Goal: Complete application form: Complete application form

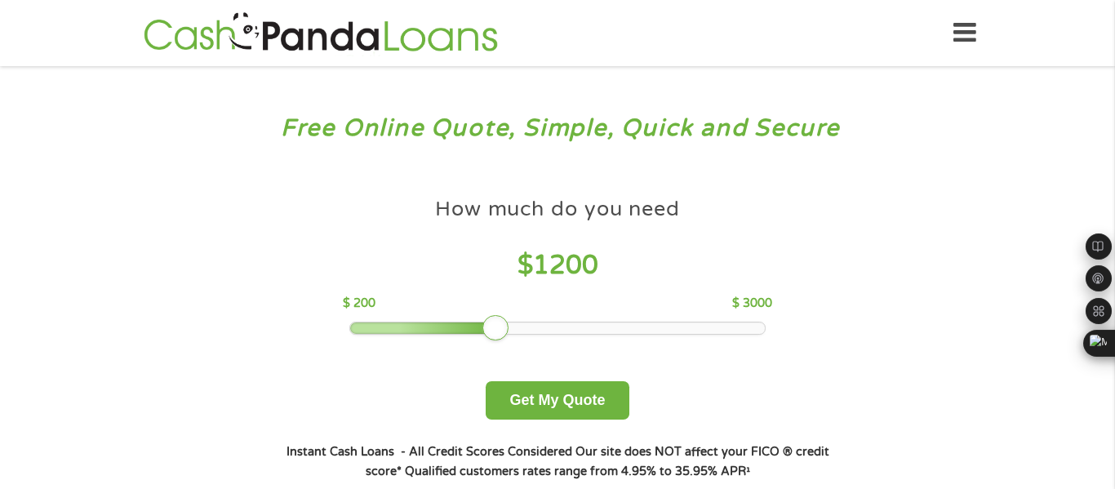
click at [499, 328] on div at bounding box center [557, 327] width 415 height 11
drag, startPoint x: 501, startPoint y: 328, endPoint x: 666, endPoint y: 328, distance: 164.9
click at [666, 328] on div at bounding box center [659, 328] width 26 height 26
drag, startPoint x: 666, startPoint y: 328, endPoint x: 554, endPoint y: 339, distance: 112.3
click at [554, 339] on div "How much do you need $ 1500 $ 200 $ 3000 Get My Quote" at bounding box center [557, 304] width 571 height 230
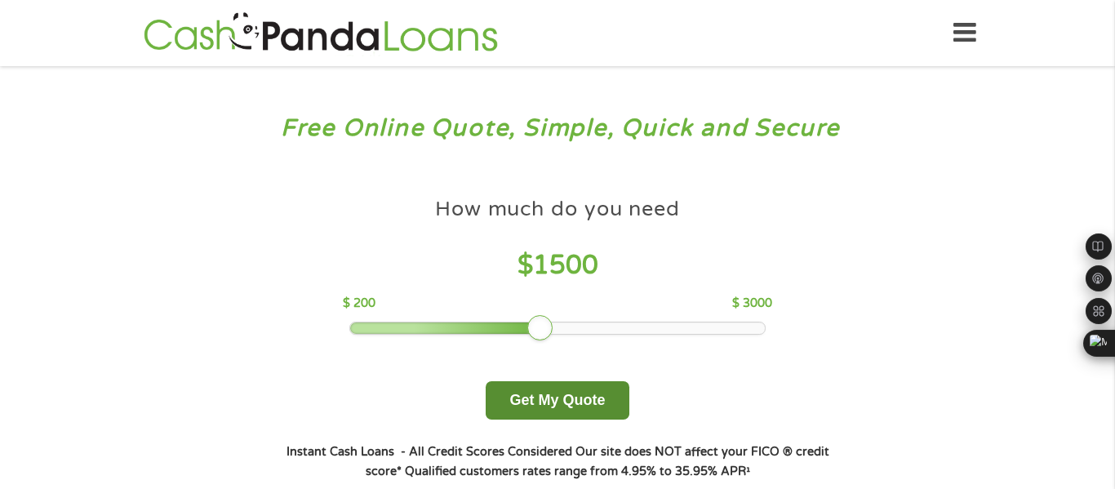
click at [567, 400] on button "Get My Quote" at bounding box center [557, 400] width 143 height 38
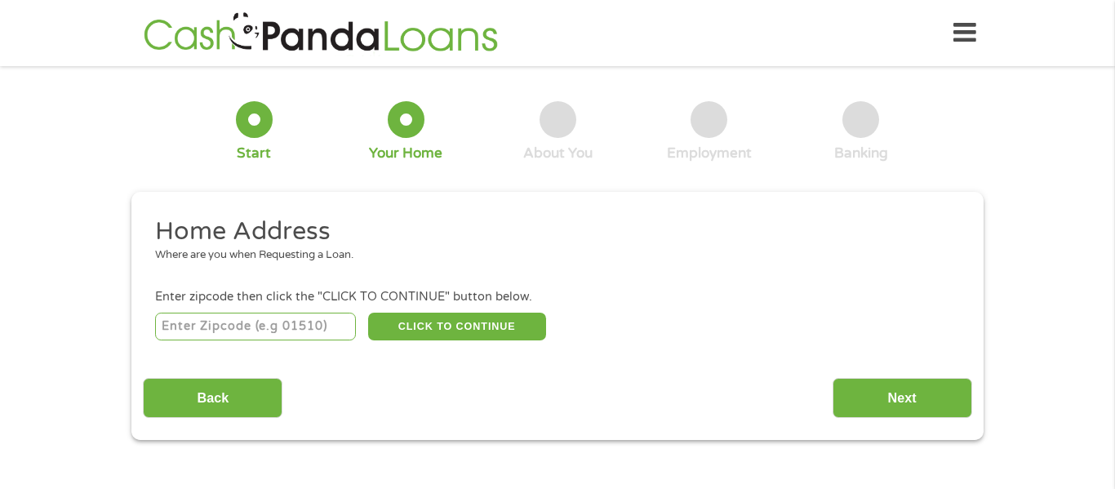
click at [908, 420] on div "This field is hidden when viewing the form gclid This field is hidden when view…" at bounding box center [557, 316] width 852 height 248
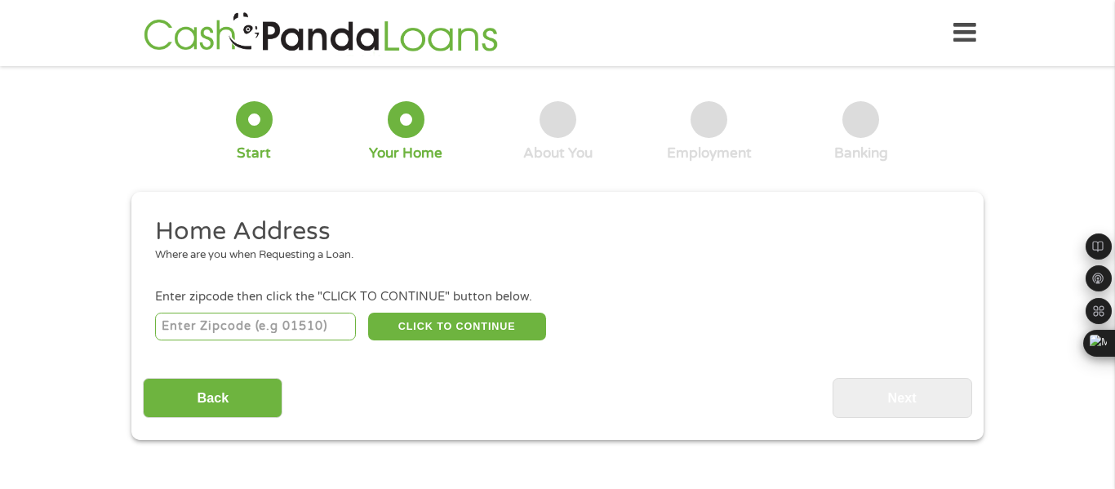
click at [311, 328] on input "number" at bounding box center [256, 327] width 202 height 28
click at [309, 327] on input "2950" at bounding box center [256, 327] width 202 height 28
click at [318, 349] on div "Home Address Where are you when Requesting a Loan. Enter zipcode then click the…" at bounding box center [557, 316] width 828 height 202
click at [239, 326] on input "295" at bounding box center [256, 327] width 202 height 28
type input "2"
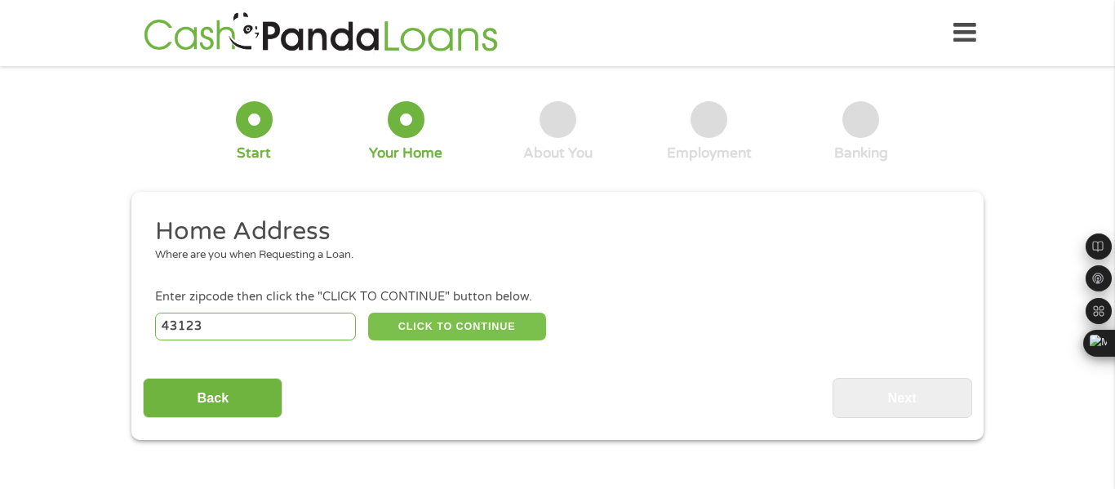
type input "43123"
click at [452, 329] on button "CLICK TO CONTINUE" at bounding box center [457, 327] width 178 height 28
type input "43123"
type input "[GEOGRAPHIC_DATA]"
select select "[US_STATE]"
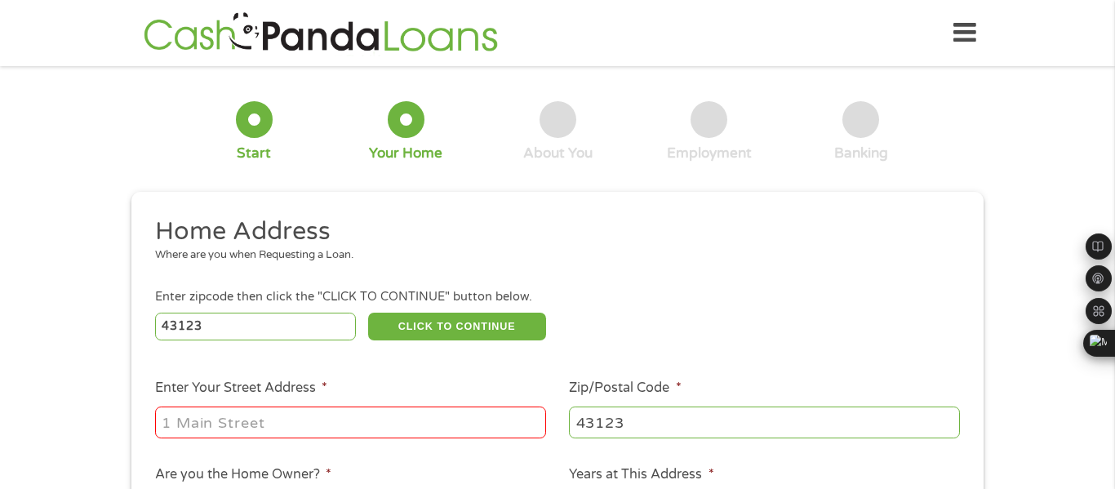
click at [510, 419] on input "Enter Your Street Address *" at bounding box center [350, 421] width 391 height 31
type input "[STREET_ADDRESS]"
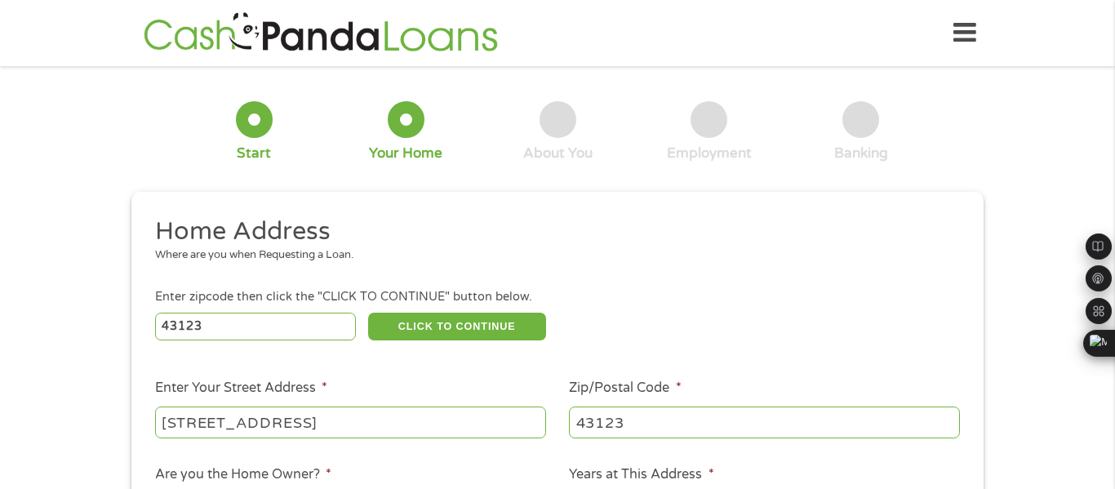
click at [727, 303] on div "Enter zipcode then click the "CLICK TO CONTINUE" button below." at bounding box center [557, 297] width 805 height 18
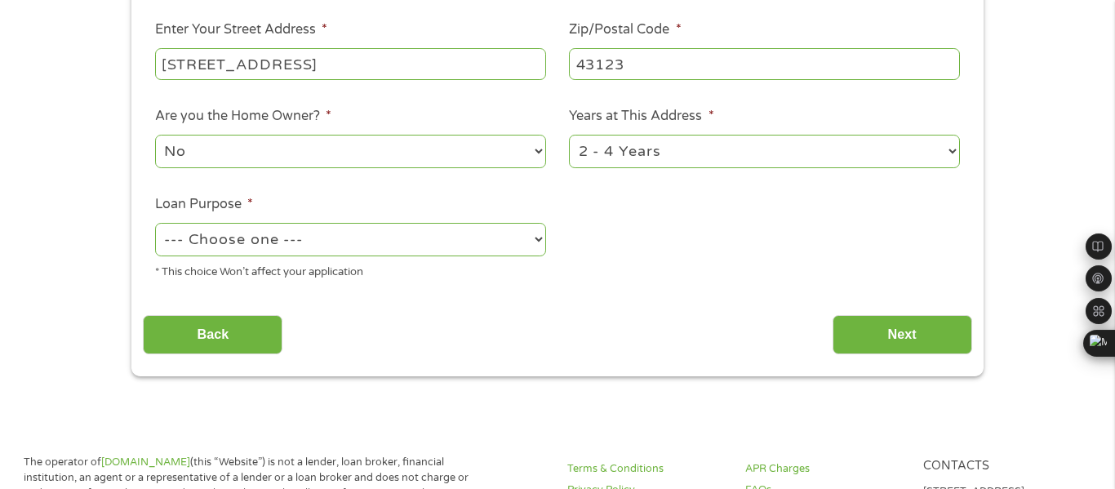
scroll to position [359, 0]
click at [402, 242] on select "--- Choose one --- Pay Bills Debt Consolidation Home Improvement Major Purchase…" at bounding box center [350, 238] width 391 height 33
select select "debtconsolidation"
click at [155, 224] on select "--- Choose one --- Pay Bills Debt Consolidation Home Improvement Major Purchase…" at bounding box center [350, 238] width 391 height 33
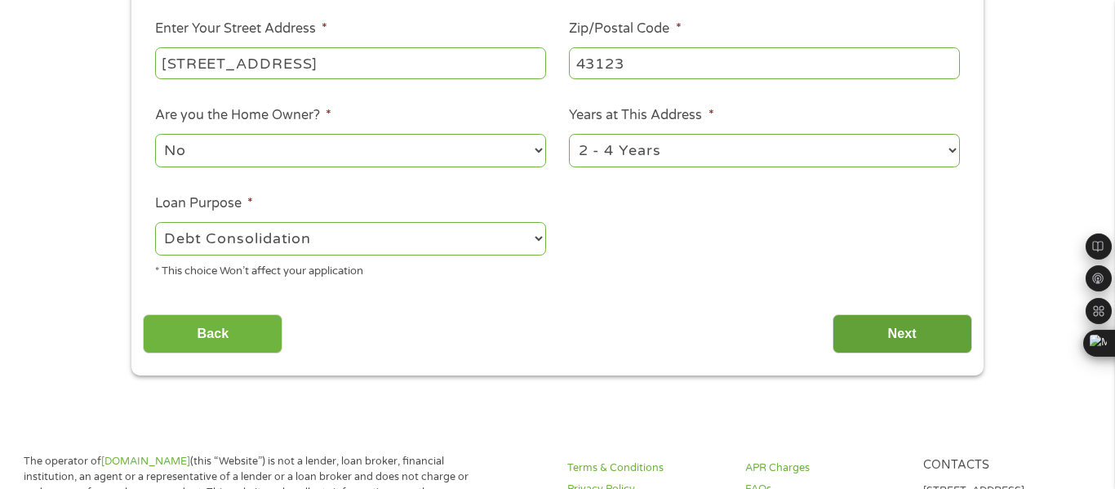
click at [860, 332] on input "Next" at bounding box center [903, 334] width 140 height 40
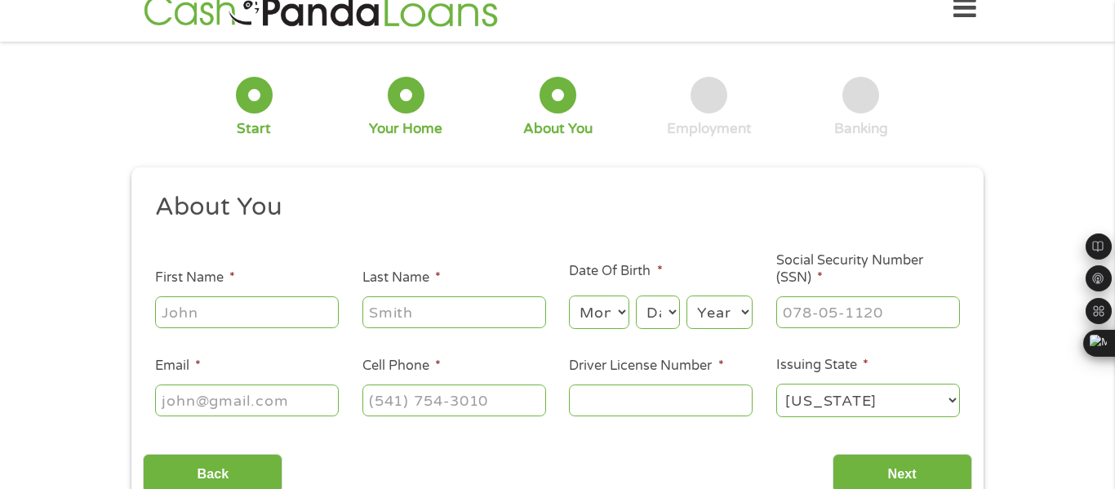
scroll to position [0, 0]
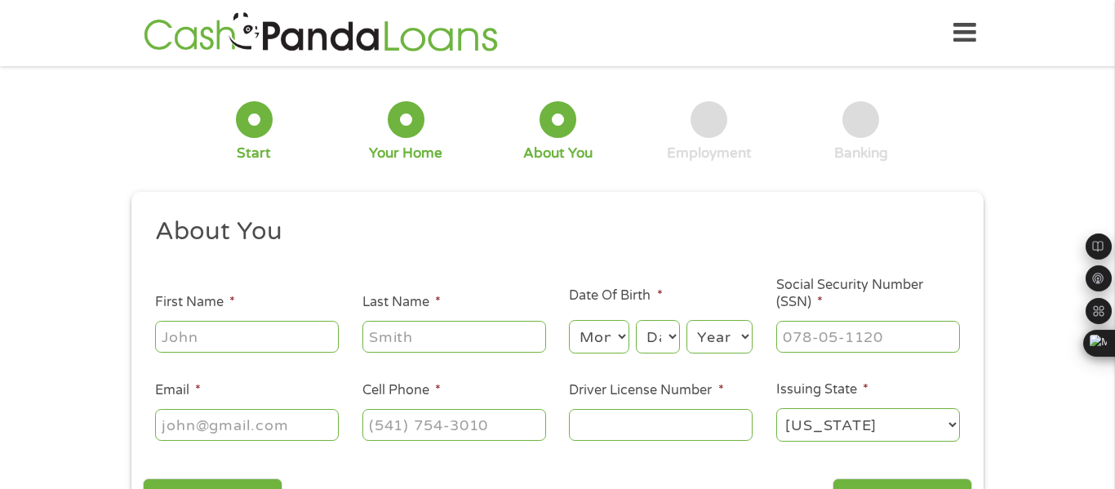
click at [238, 335] on input "First Name *" at bounding box center [247, 336] width 184 height 31
type input "[PERSON_NAME]"
type input "Funk"
type input "[EMAIL_ADDRESS][DOMAIN_NAME]"
type input "[PHONE_NUMBER]"
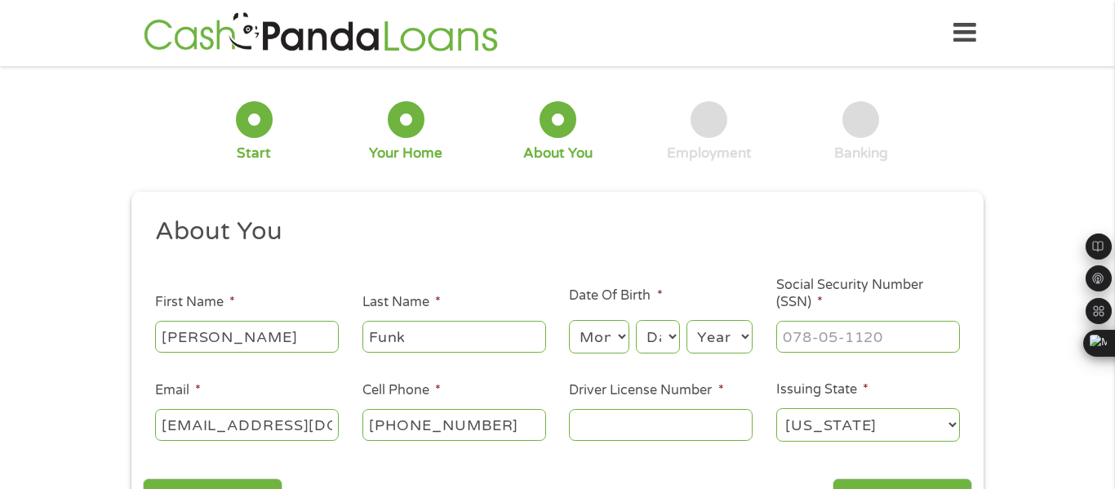
click at [608, 332] on select "Month 1 2 3 4 5 6 7 8 9 10 11 12" at bounding box center [599, 336] width 60 height 33
select select "8"
click at [569, 320] on select "Month 1 2 3 4 5 6 7 8 9 10 11 12" at bounding box center [599, 336] width 60 height 33
click at [664, 332] on select "Day 1 2 3 4 5 6 7 8 9 10 11 12 13 14 15 16 17 18 19 20 21 22 23 24 25 26 27 28 …" at bounding box center [658, 336] width 44 height 33
select select "7"
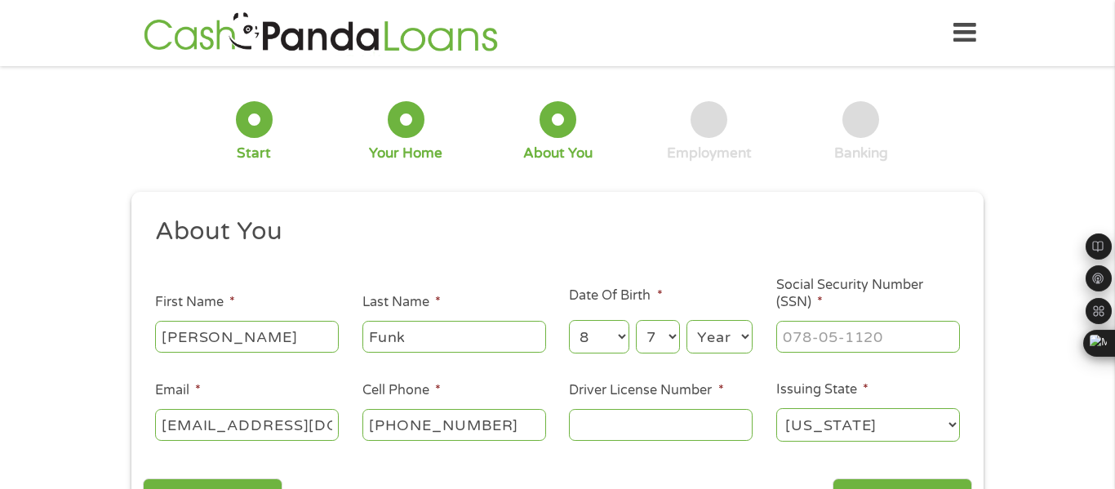
click at [636, 320] on select "Day 1 2 3 4 5 6 7 8 9 10 11 12 13 14 15 16 17 18 19 20 21 22 23 24 25 26 27 28 …" at bounding box center [658, 336] width 44 height 33
click at [720, 332] on select "Year [DATE] 2006 2005 2004 2003 2002 2001 2000 1999 1998 1997 1996 1995 1994 19…" at bounding box center [719, 336] width 66 height 33
select select "1976"
click at [686, 320] on select "Year [DATE] 2006 2005 2004 2003 2002 2001 2000 1999 1998 1997 1996 1995 1994 19…" at bounding box center [719, 336] width 66 height 33
click at [802, 337] on input "___-__-____" at bounding box center [868, 336] width 184 height 31
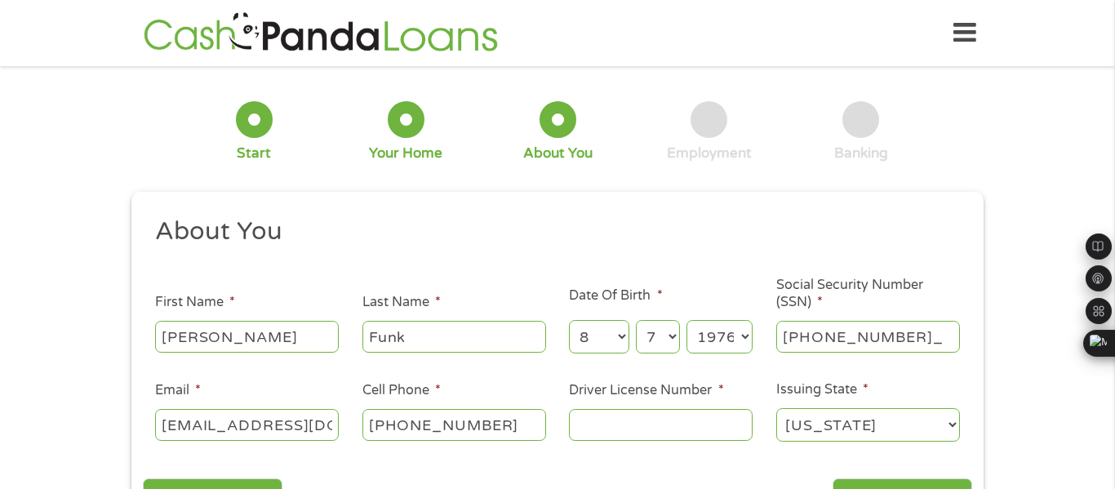
type input "268-88-0143"
type input "RS798157"
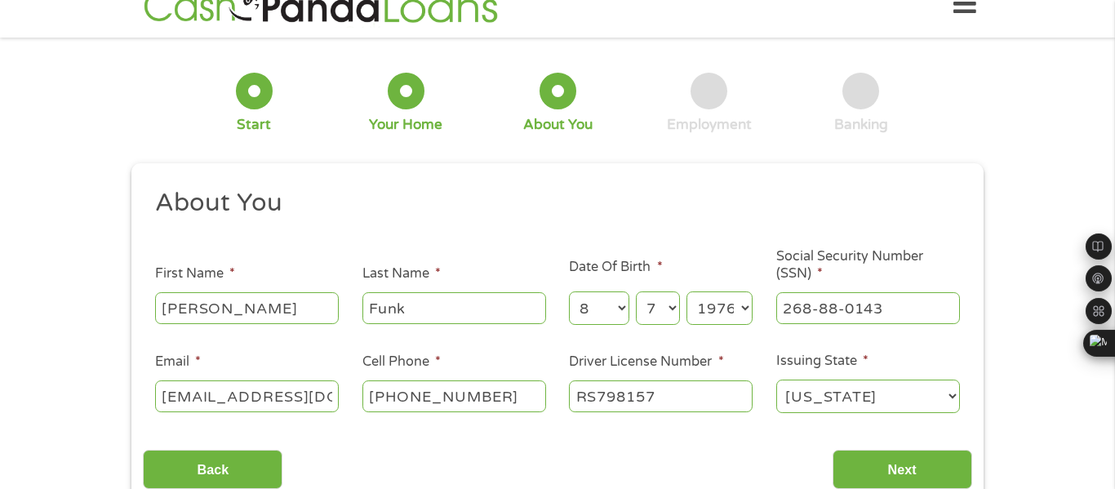
click at [833, 450] on input "Next" at bounding box center [903, 470] width 140 height 40
click at [913, 470] on input "Next" at bounding box center [903, 470] width 140 height 40
click at [1025, 385] on div "1 Start 2 Your Home 3 About You 4 Employment 5 Banking 6 This field is hidden w…" at bounding box center [557, 280] width 1115 height 462
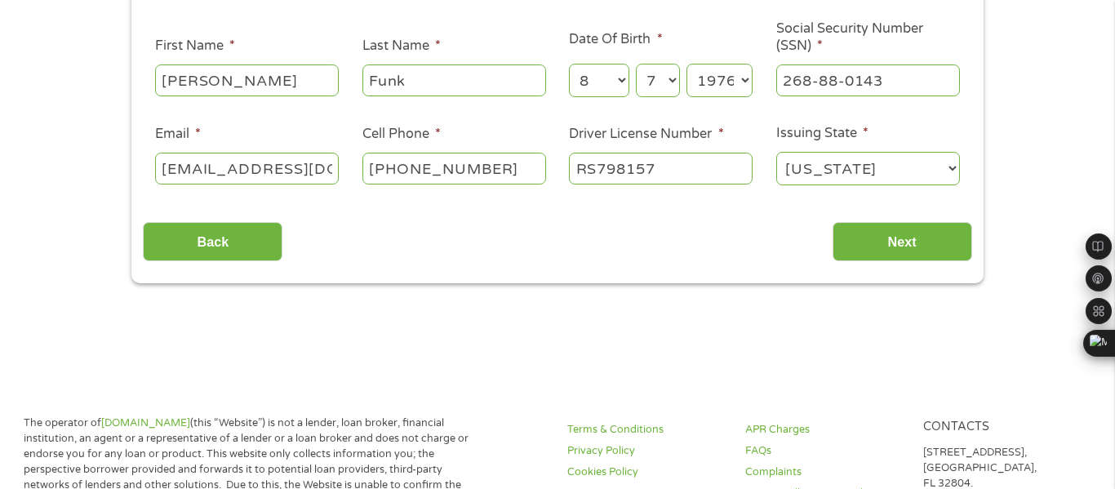
scroll to position [257, 0]
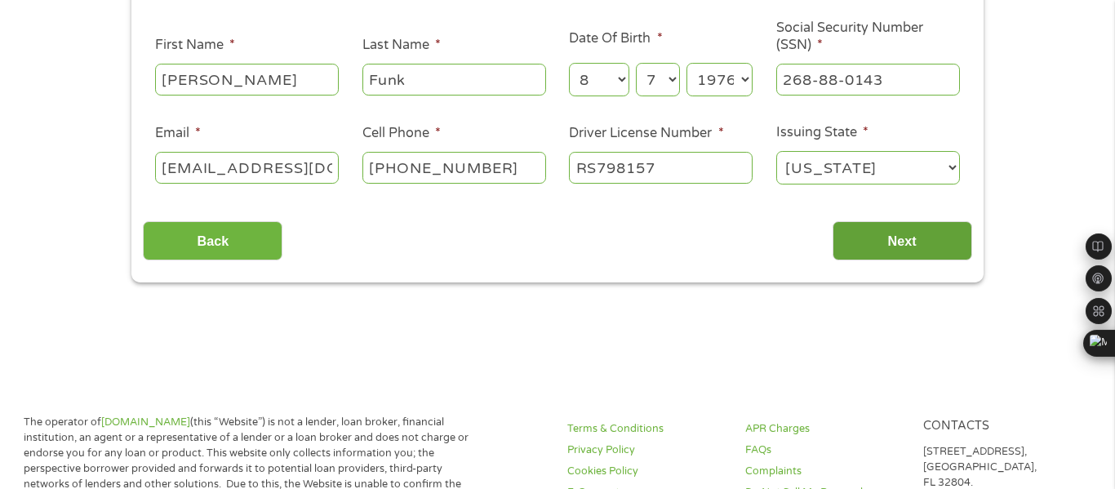
click at [935, 249] on input "Next" at bounding box center [903, 241] width 140 height 40
click at [916, 182] on select "[US_STATE] [US_STATE] [US_STATE] [US_STATE] [US_STATE] [US_STATE] [US_STATE] [U…" at bounding box center [868, 167] width 184 height 33
click at [776, 151] on select "[US_STATE] [US_STATE] [US_STATE] [US_STATE] [US_STATE] [US_STATE] [US_STATE] [U…" at bounding box center [868, 167] width 184 height 33
click at [578, 291] on section "1 Start 2 Your Home 3 About You 4 Employment 5 Banking 6 This field is hidden w…" at bounding box center [557, 68] width 1115 height 497
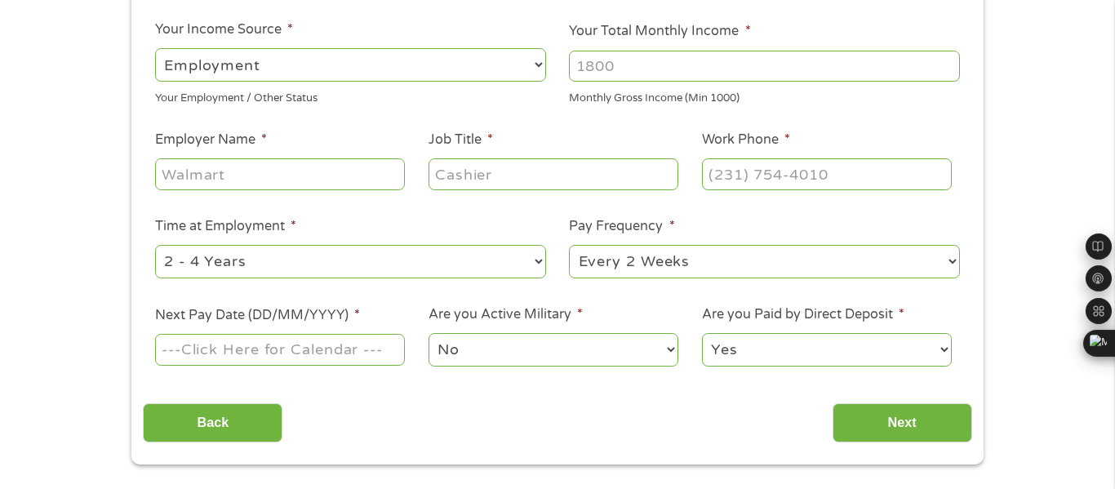
click at [493, 71] on form "1 Start 2 Your Home 3 About You 4 Employment 5 Banking 6 This field is hidden w…" at bounding box center [557, 142] width 852 height 644
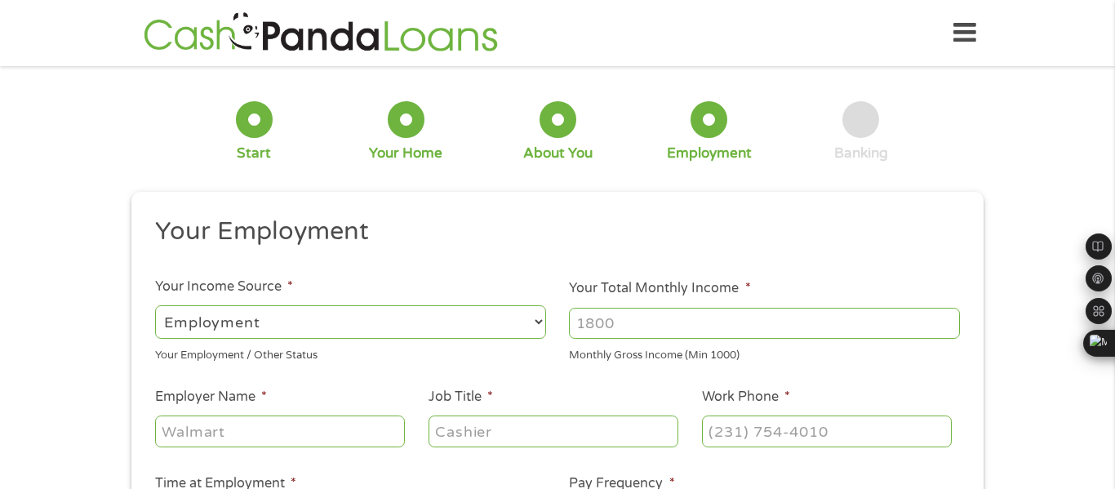
scroll to position [7, 7]
click at [532, 320] on select "--- Choose one --- Employment [DEMOGRAPHIC_DATA] Benefits" at bounding box center [350, 321] width 391 height 33
select select "benefits"
click at [155, 305] on select "--- Choose one --- Employment [DEMOGRAPHIC_DATA] Benefits" at bounding box center [350, 321] width 391 height 33
type input "Other"
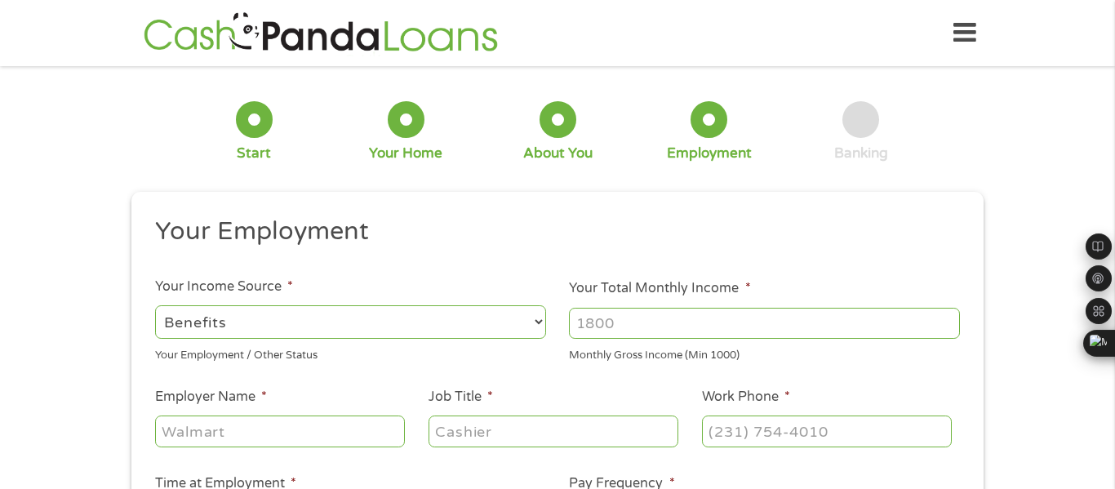
type input "[PHONE_NUMBER]"
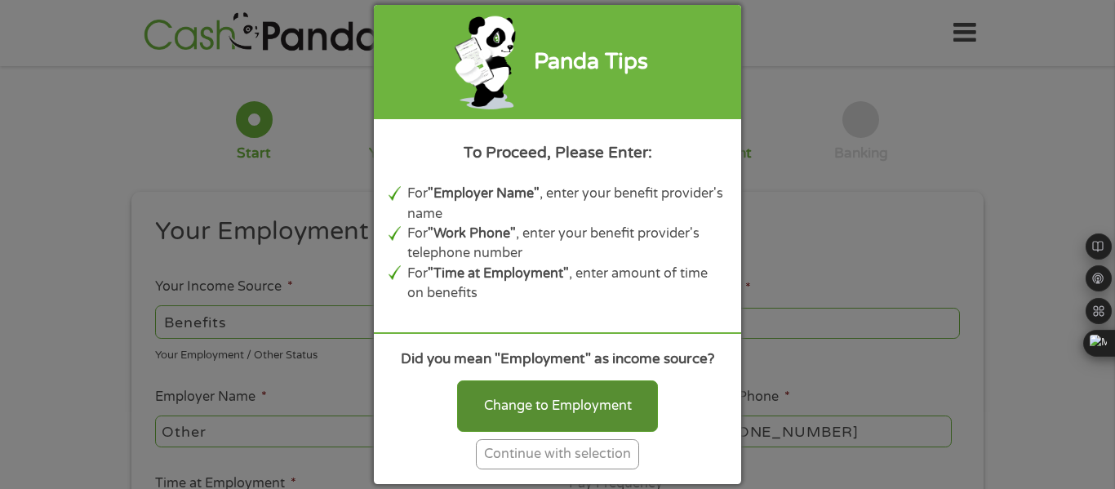
click at [593, 422] on div "Change to Employment" at bounding box center [557, 405] width 201 height 51
select select "fullTime"
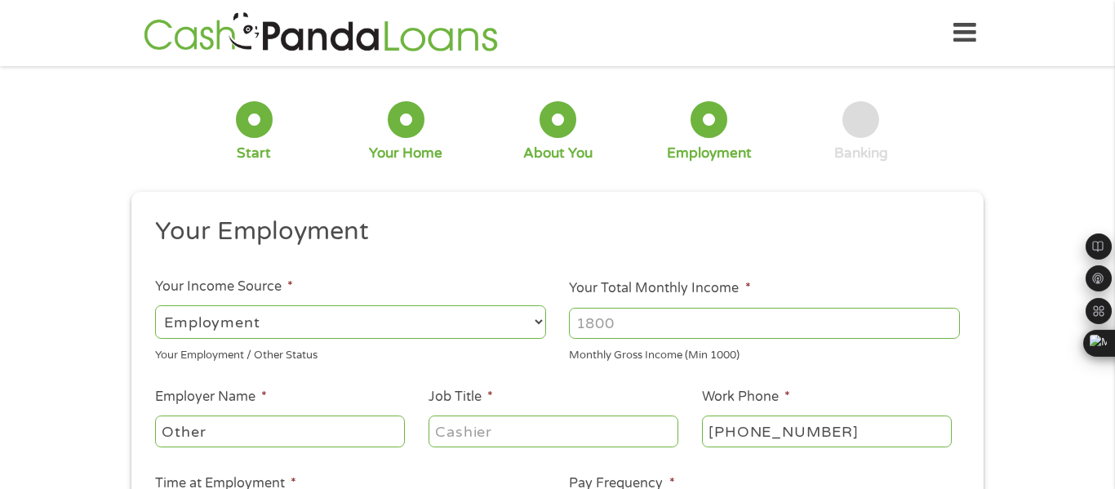
click at [624, 322] on input "Your Total Monthly Income *" at bounding box center [764, 323] width 391 height 31
type input "1000"
type input "ssi"
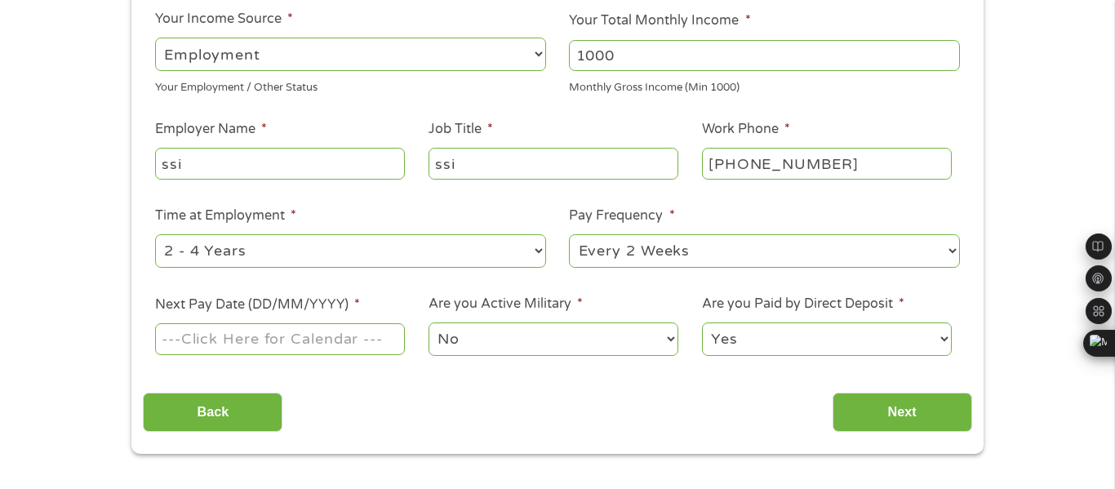
scroll to position [274, 0]
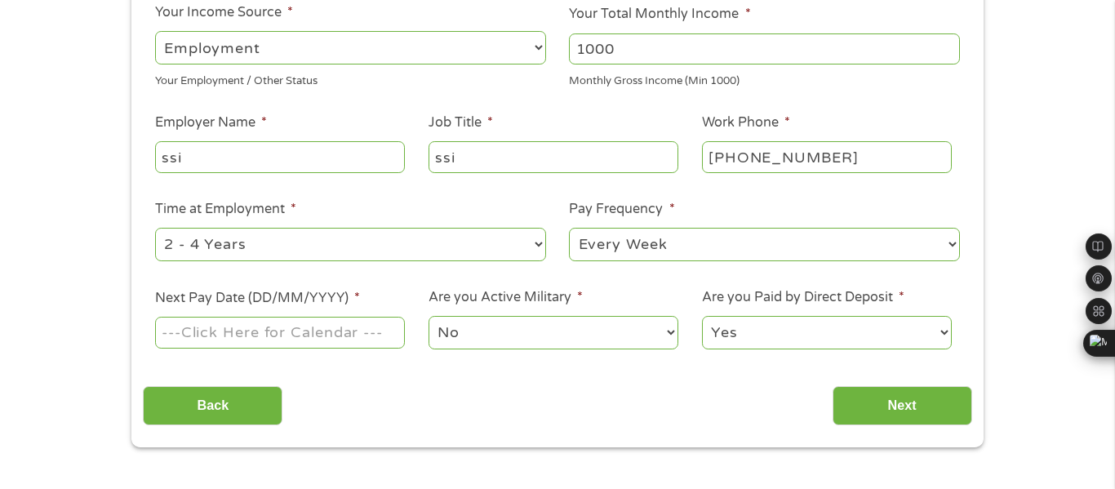
select select "monthly"
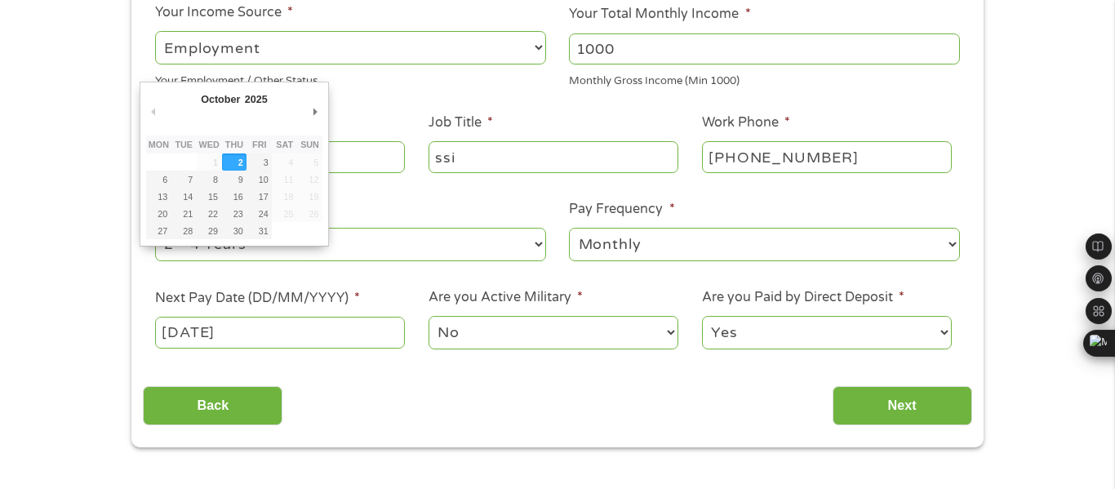
click at [329, 342] on input "[DATE]" at bounding box center [280, 332] width 250 height 31
type input "[DATE]"
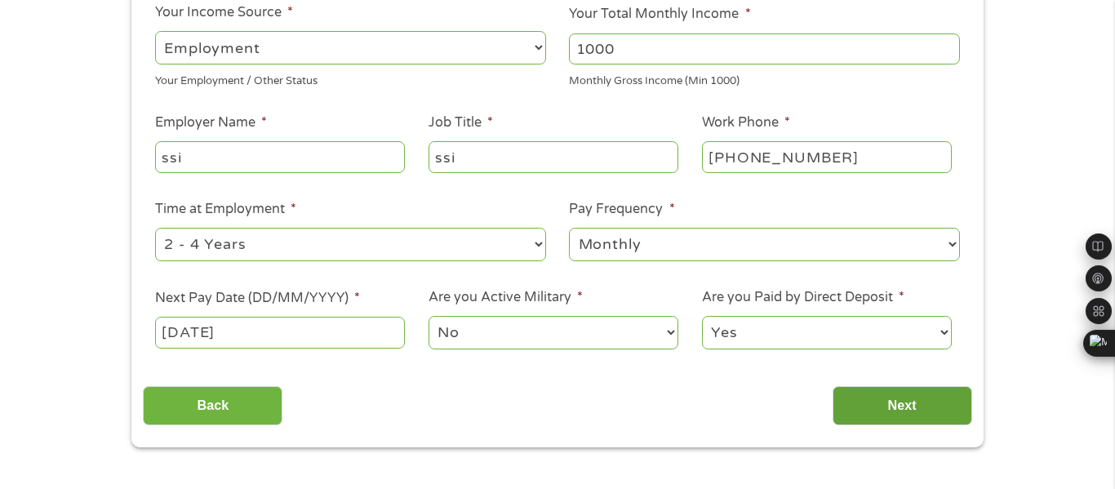
click at [893, 412] on input "Next" at bounding box center [903, 406] width 140 height 40
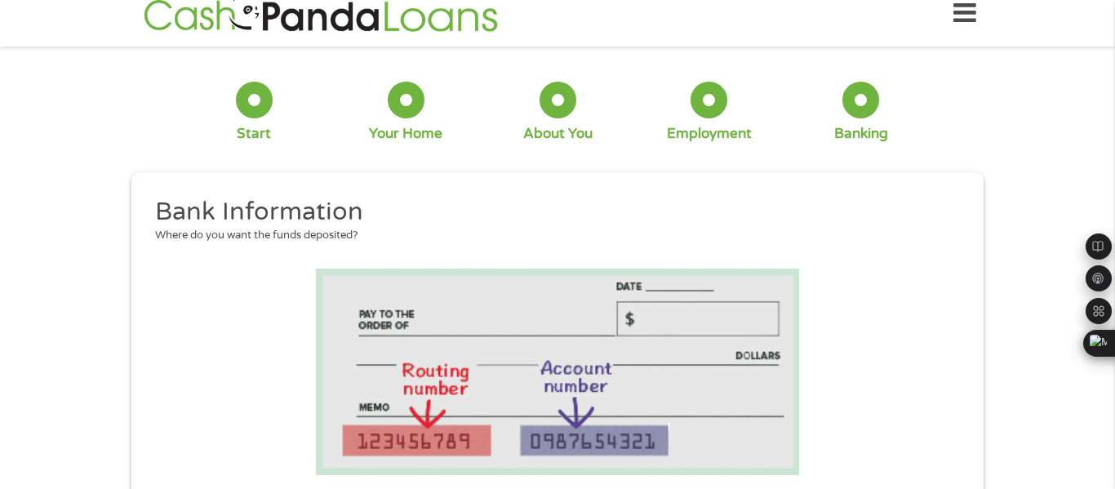
scroll to position [7, 7]
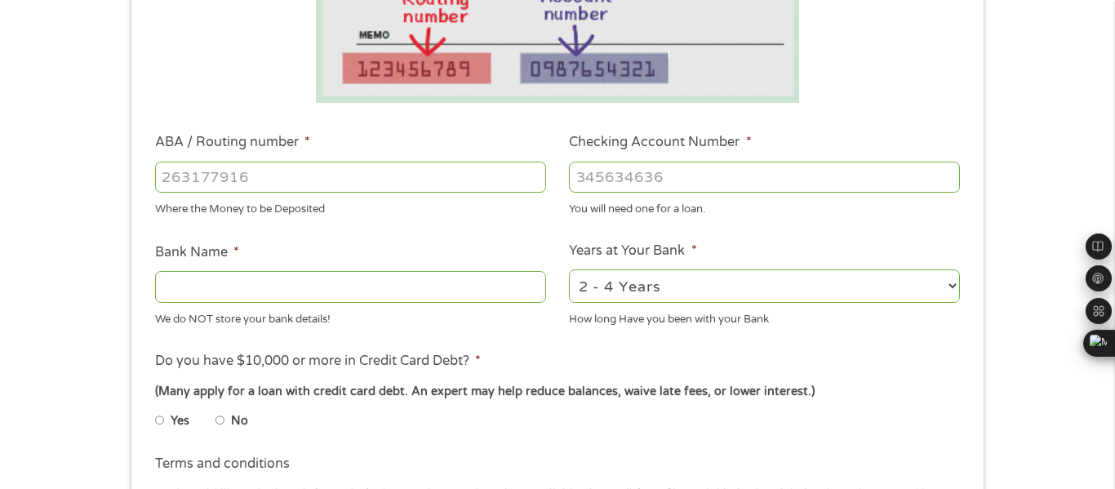
scroll to position [424, 0]
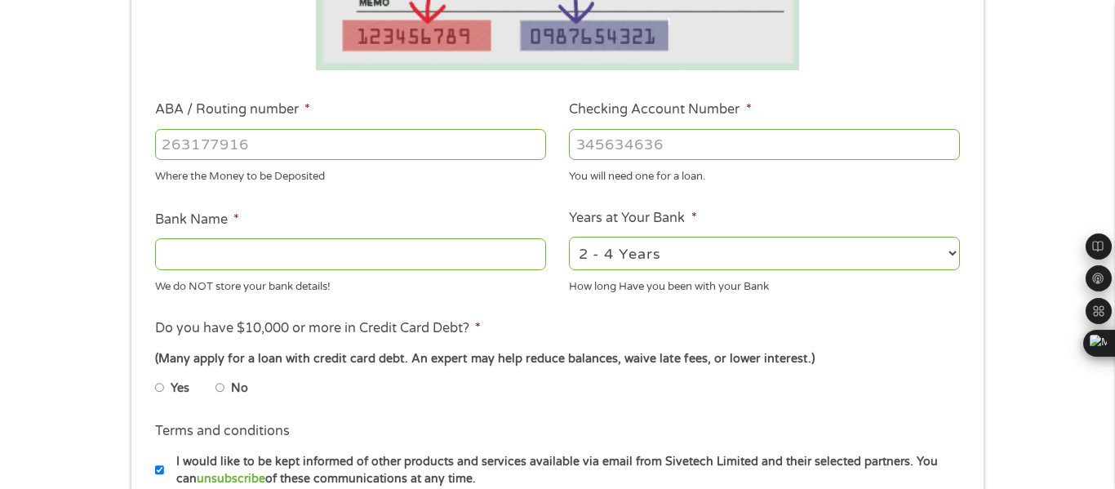
click at [286, 255] on input "Bank Name *" at bounding box center [350, 253] width 391 height 31
click at [220, 387] on input "No" at bounding box center [220, 388] width 10 height 26
radio input "true"
click at [328, 398] on ul "Yes No" at bounding box center [349, 391] width 389 height 38
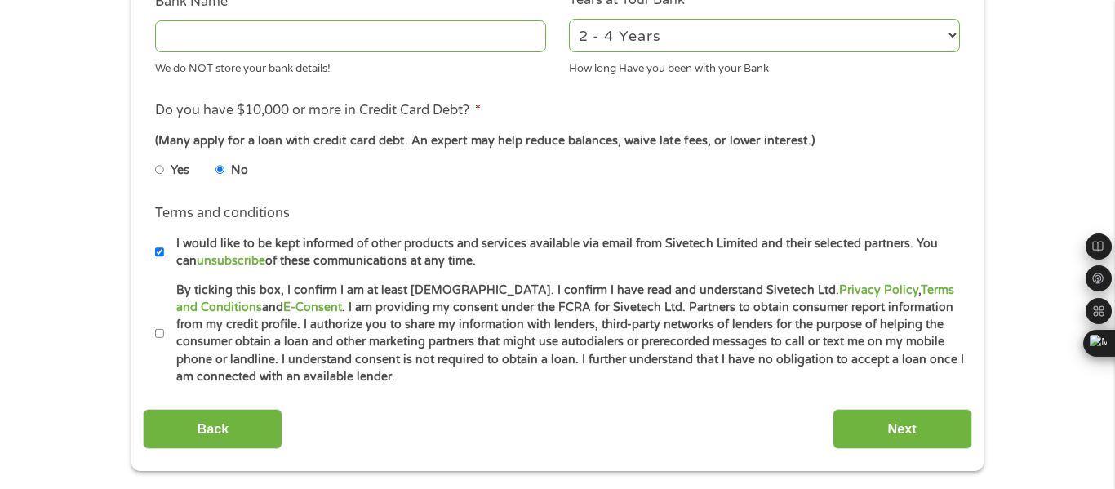
scroll to position [686, 0]
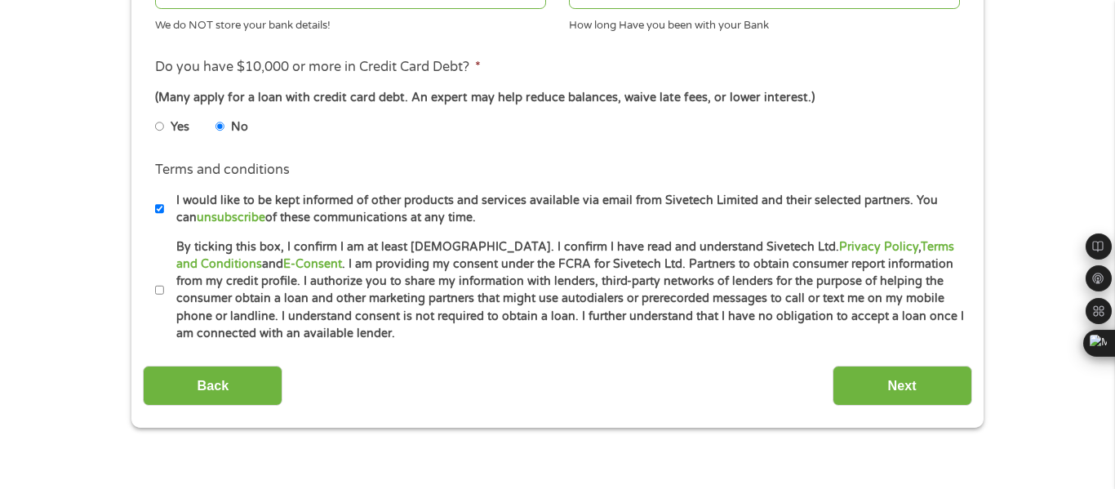
click at [160, 288] on input "By ticking this box, I confirm I am at least [DEMOGRAPHIC_DATA]. I confirm I ha…" at bounding box center [160, 291] width 10 height 26
checkbox input "true"
click at [744, 177] on li "Terms and conditions I would like to be kept informed of other products and ser…" at bounding box center [557, 193] width 828 height 66
